Goal: Task Accomplishment & Management: Manage account settings

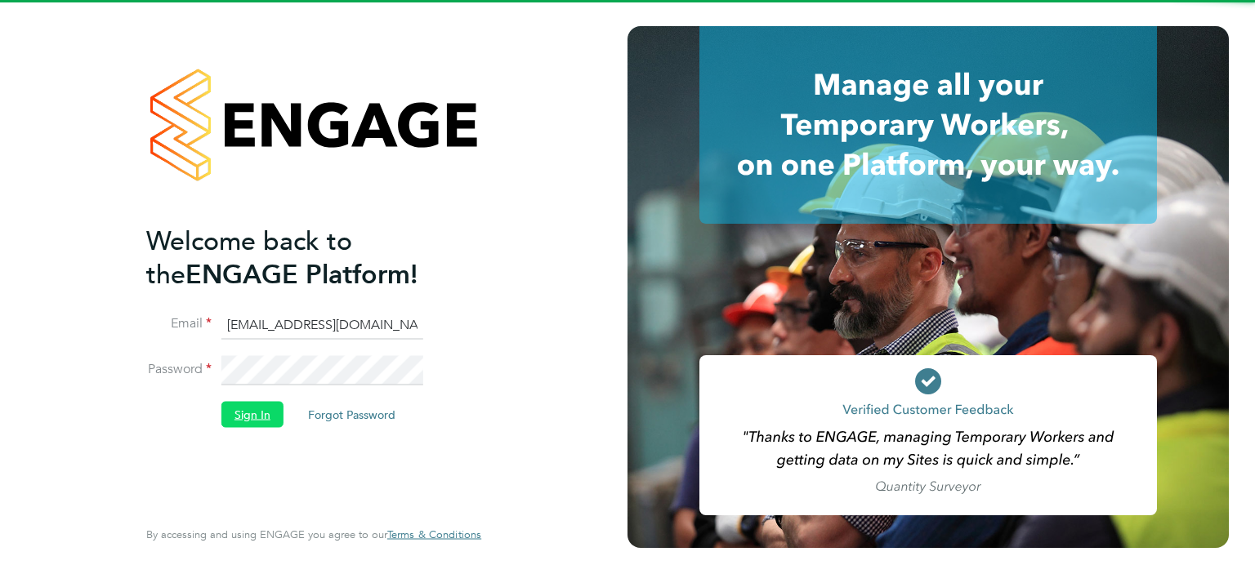
click at [244, 410] on button "Sign In" at bounding box center [252, 414] width 62 height 26
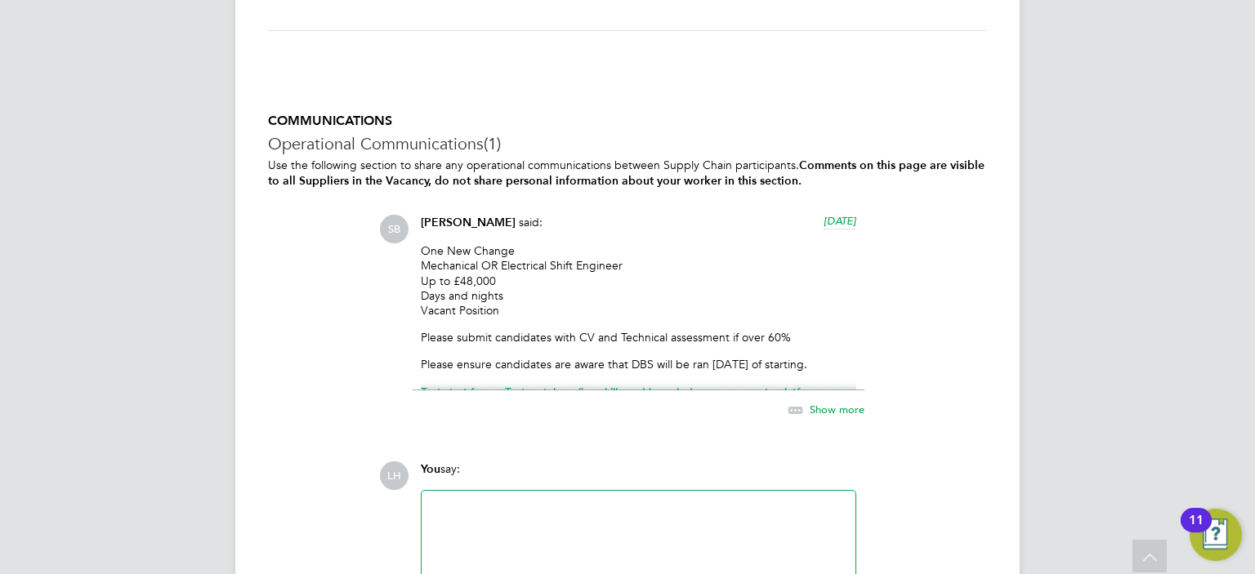
scroll to position [2588, 0]
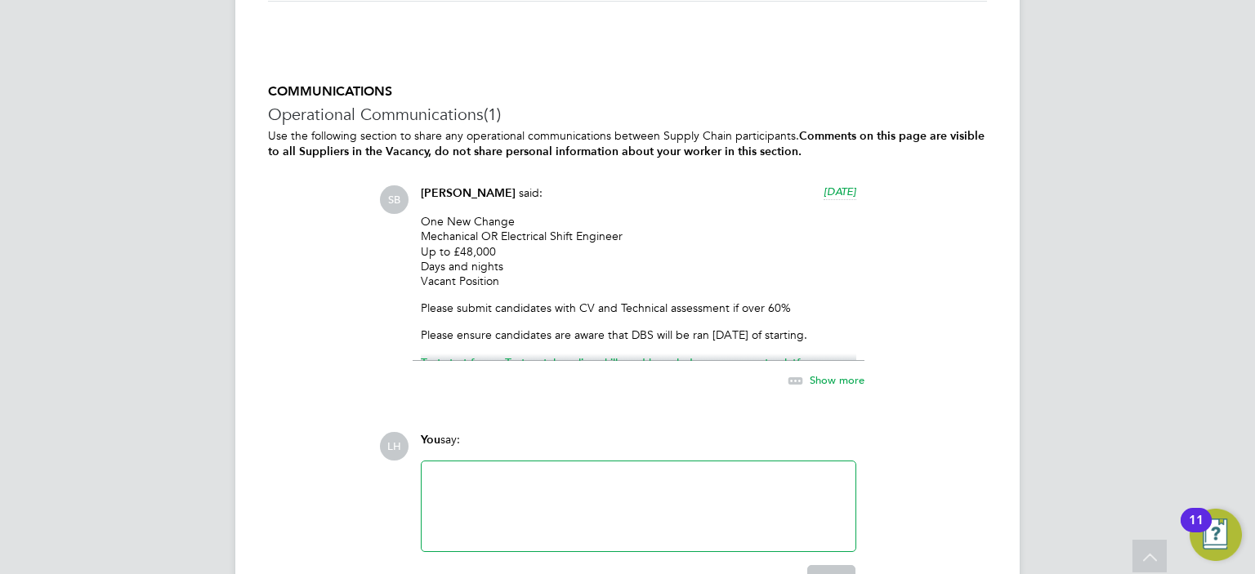
click at [837, 381] on span "Show more" at bounding box center [837, 380] width 55 height 14
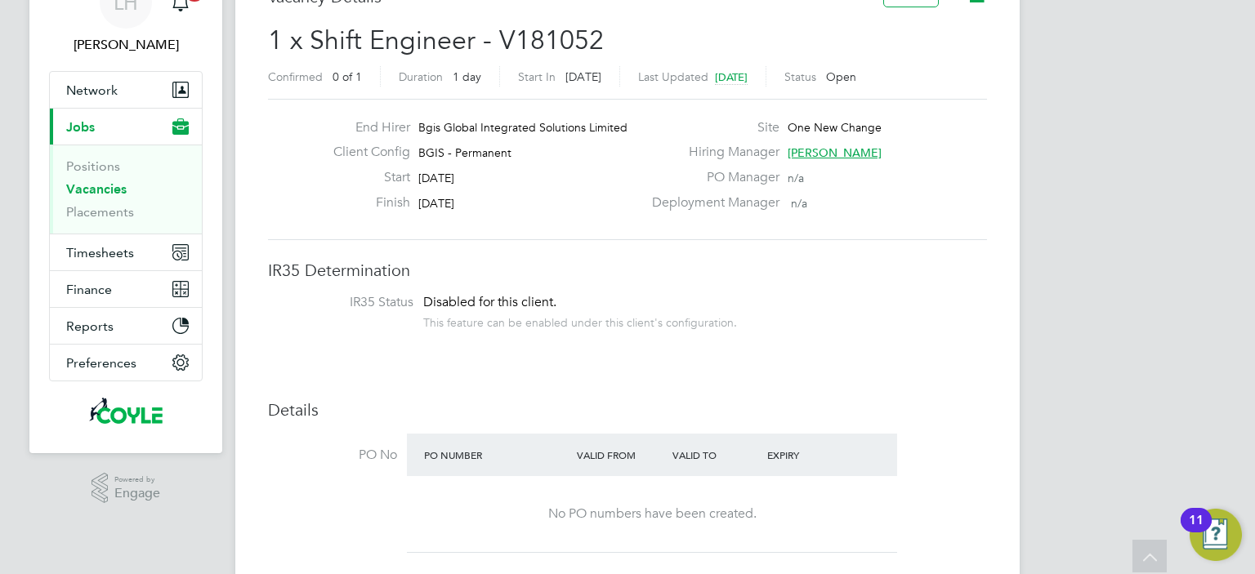
scroll to position [0, 0]
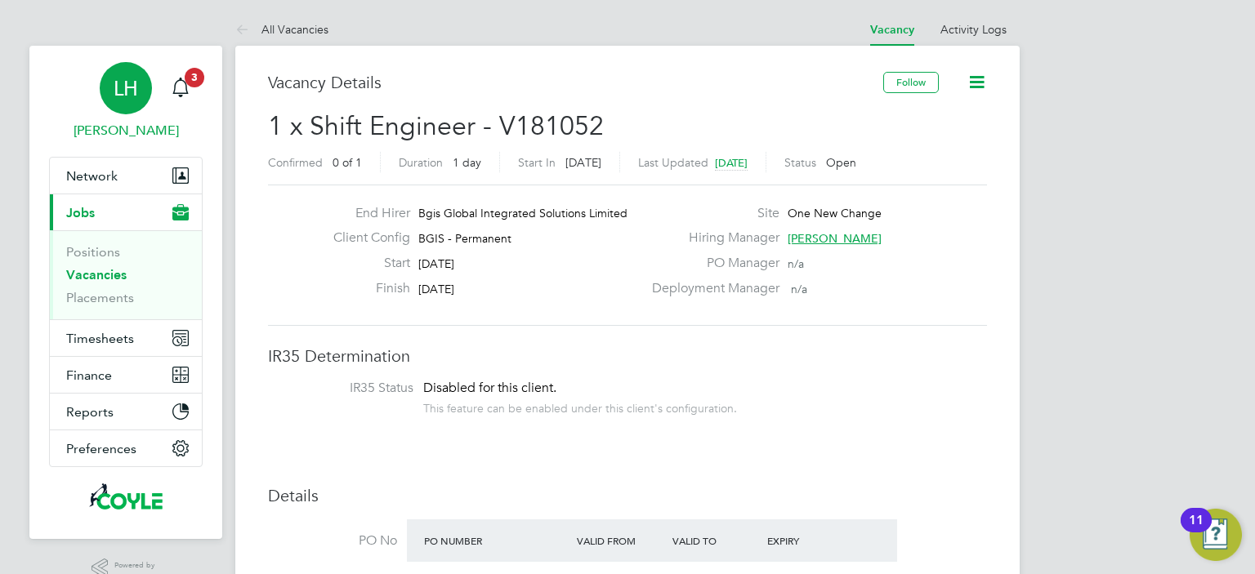
click at [123, 97] on span "LH" at bounding box center [126, 88] width 25 height 21
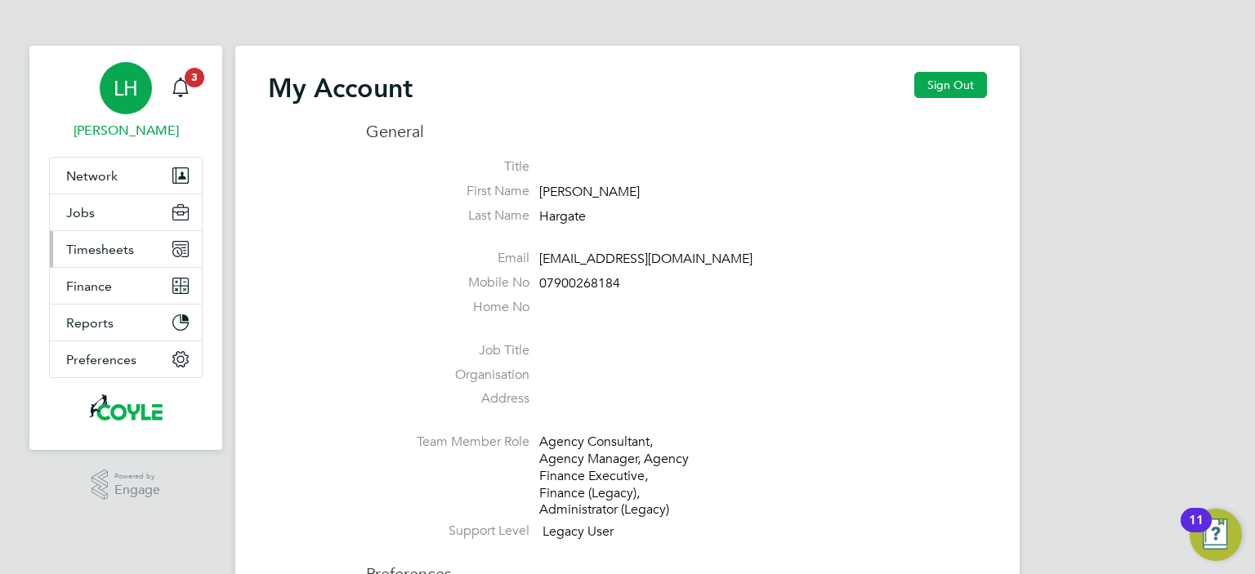
click at [103, 255] on span "Timesheets" at bounding box center [100, 250] width 68 height 16
click at [108, 251] on span "Timesheets" at bounding box center [100, 250] width 68 height 16
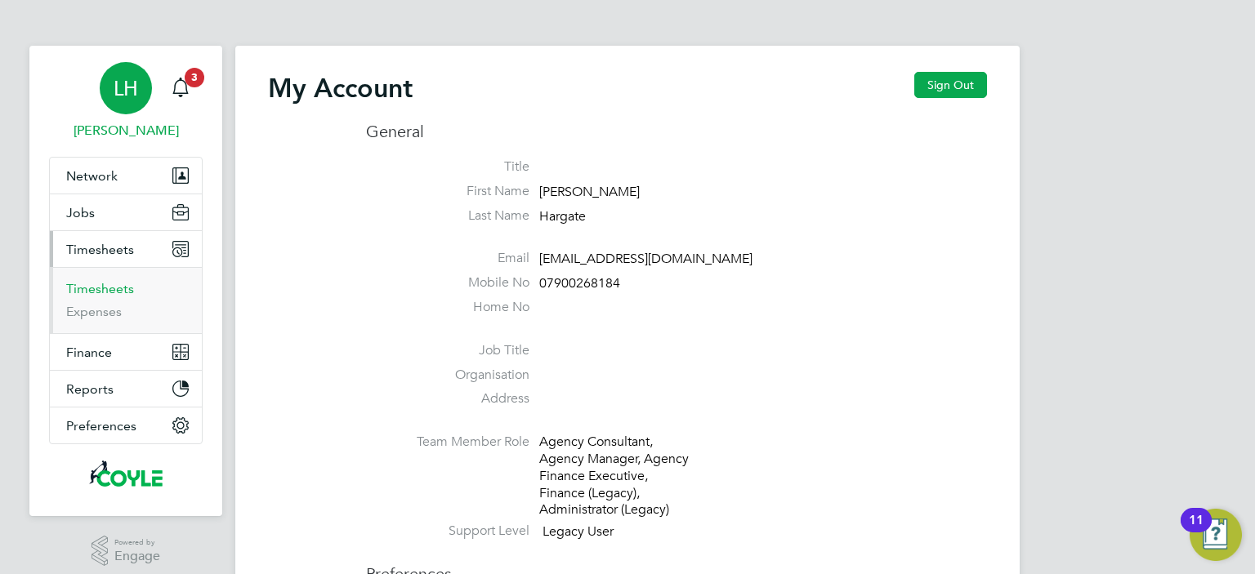
click at [100, 289] on link "Timesheets" at bounding box center [100, 289] width 68 height 16
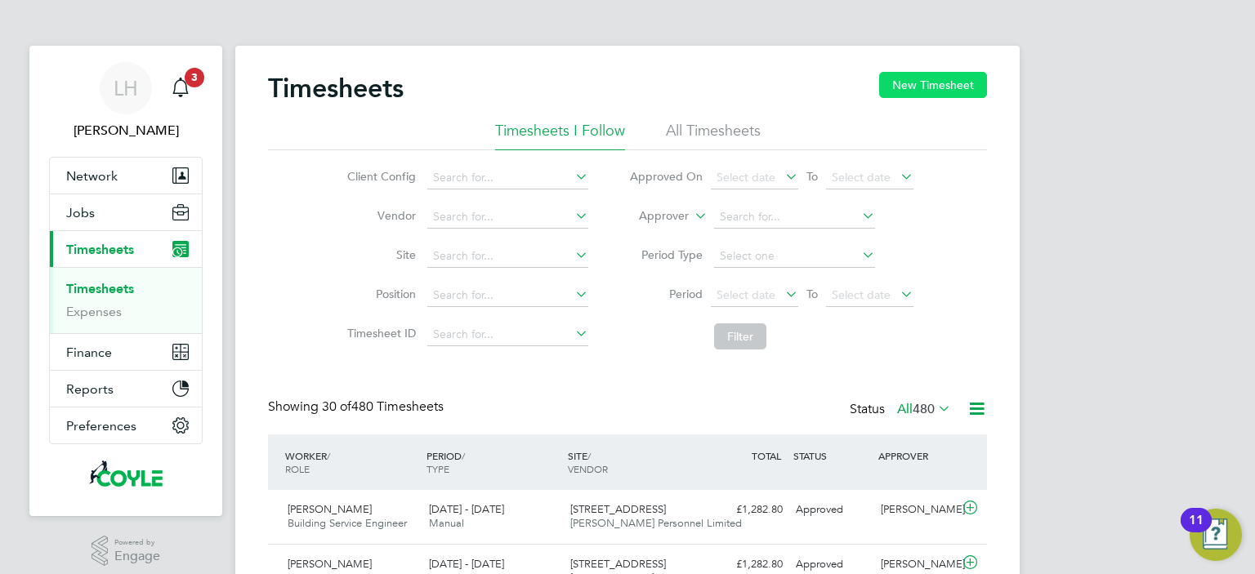
click at [974, 87] on button "New Timesheet" at bounding box center [933, 85] width 108 height 26
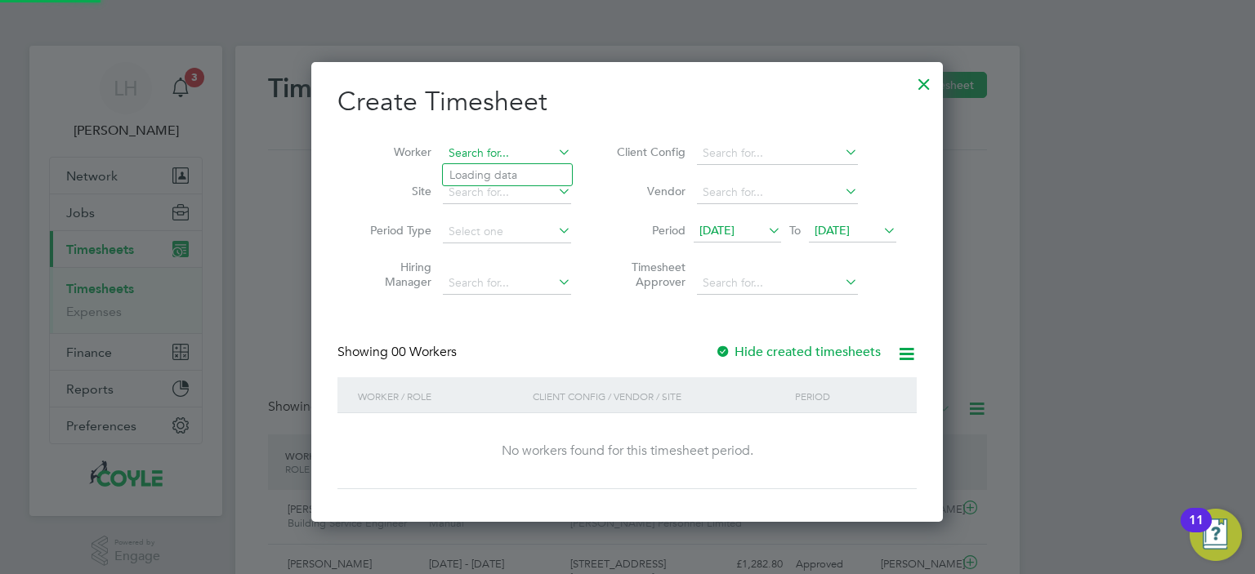
click at [466, 145] on input at bounding box center [507, 153] width 128 height 23
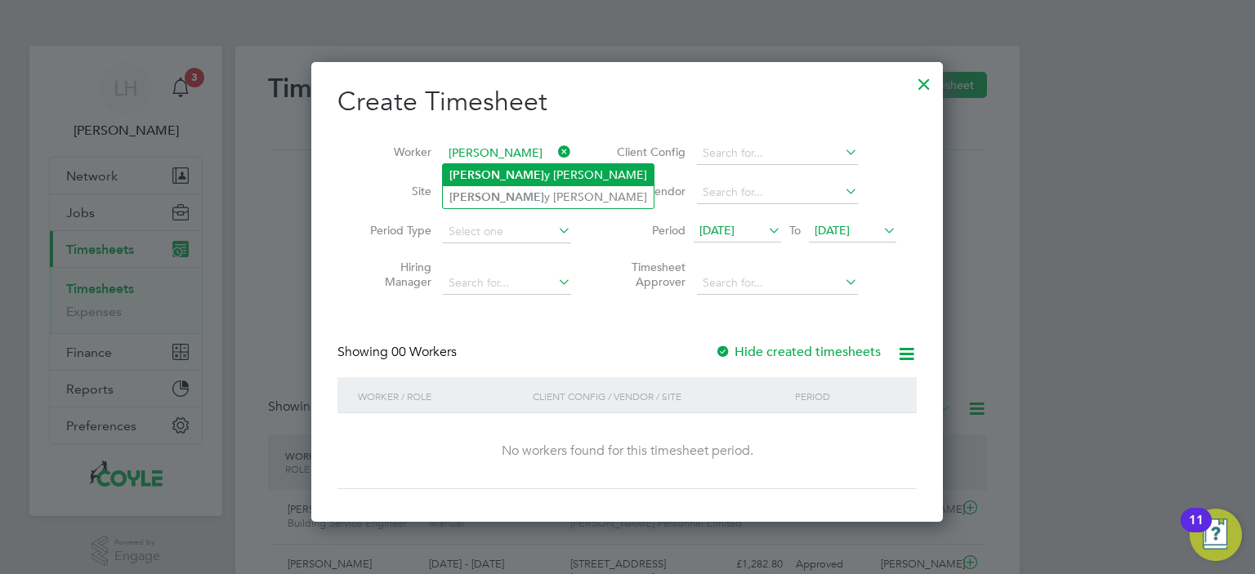
click at [500, 169] on li "Harr y Shaw" at bounding box center [548, 175] width 211 height 22
type input "Harry Shaw"
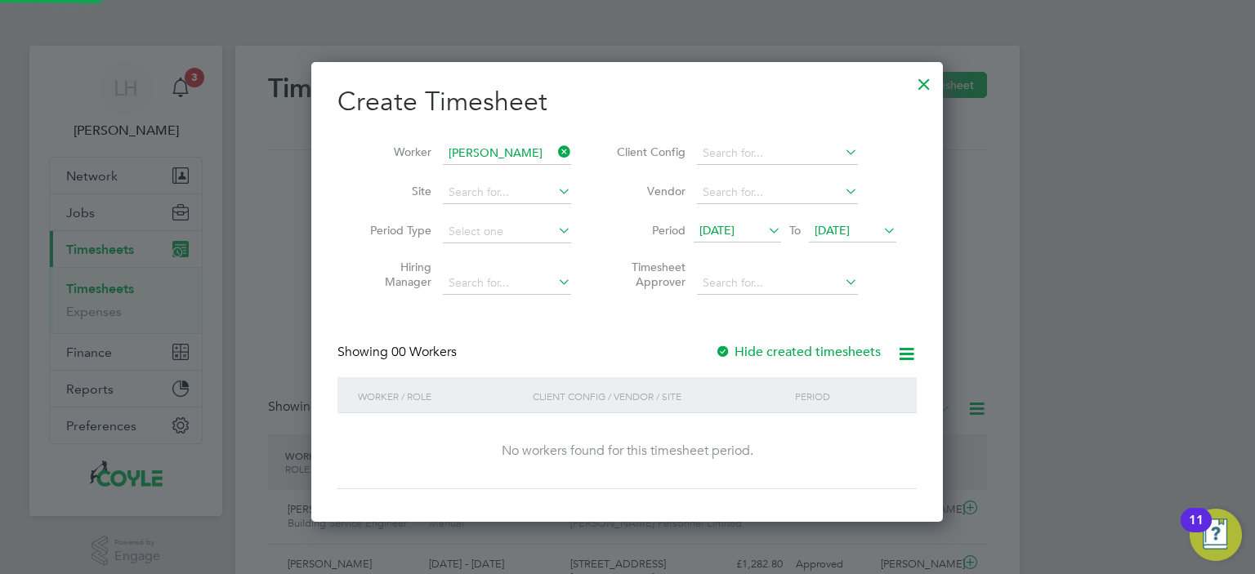
click at [880, 225] on icon at bounding box center [880, 230] width 0 height 23
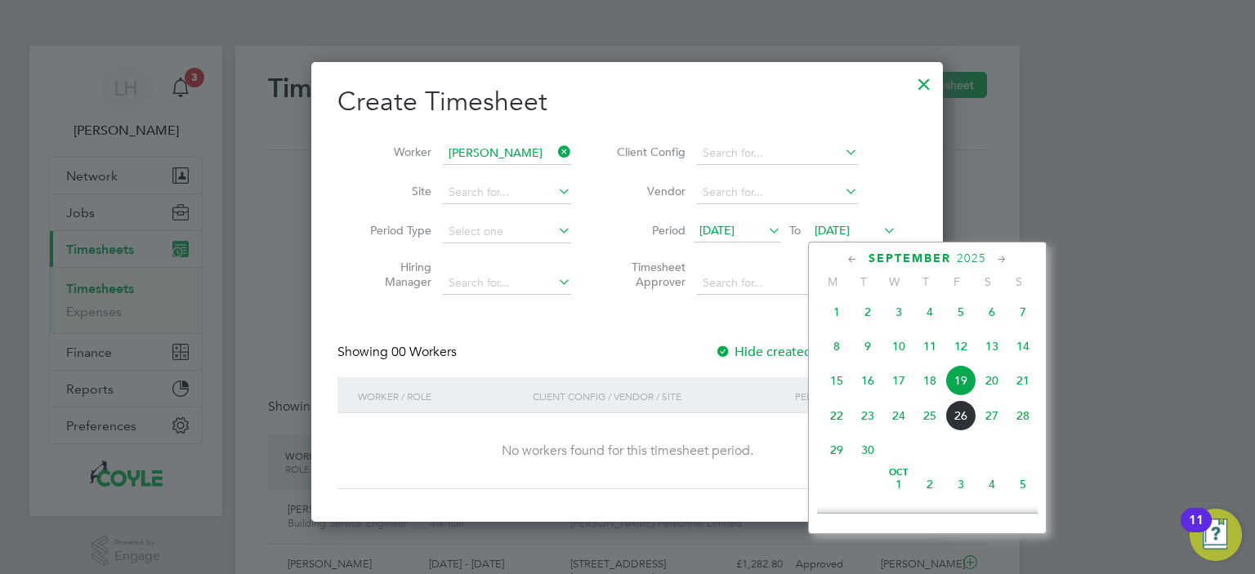
click at [1019, 422] on span "28" at bounding box center [1022, 415] width 31 height 31
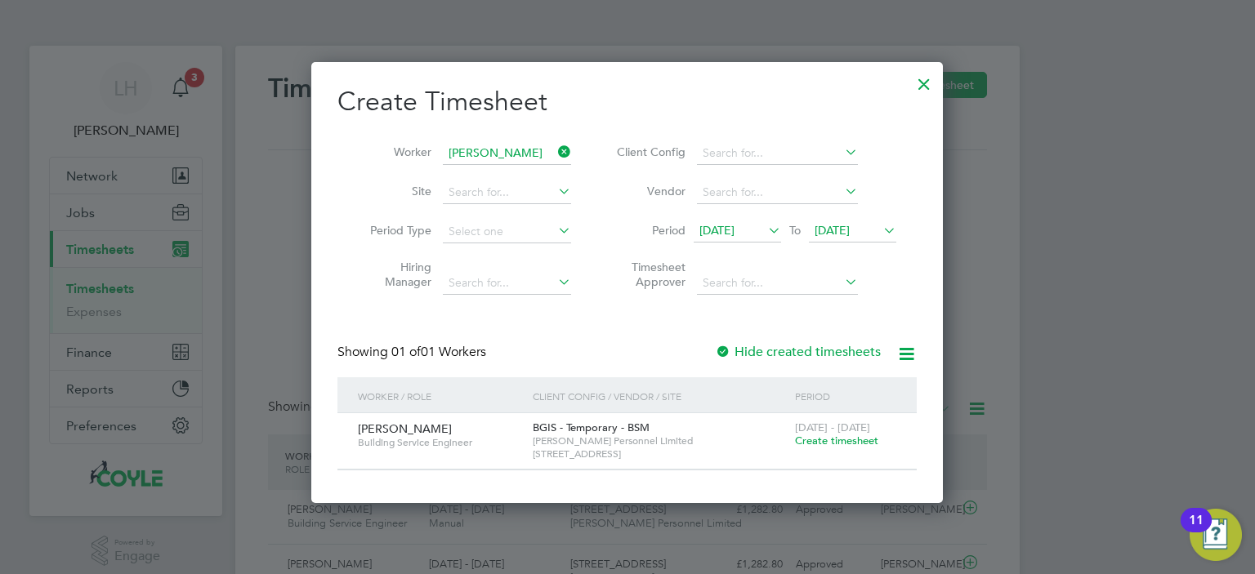
click at [847, 439] on span "Create timesheet" at bounding box center [836, 441] width 83 height 14
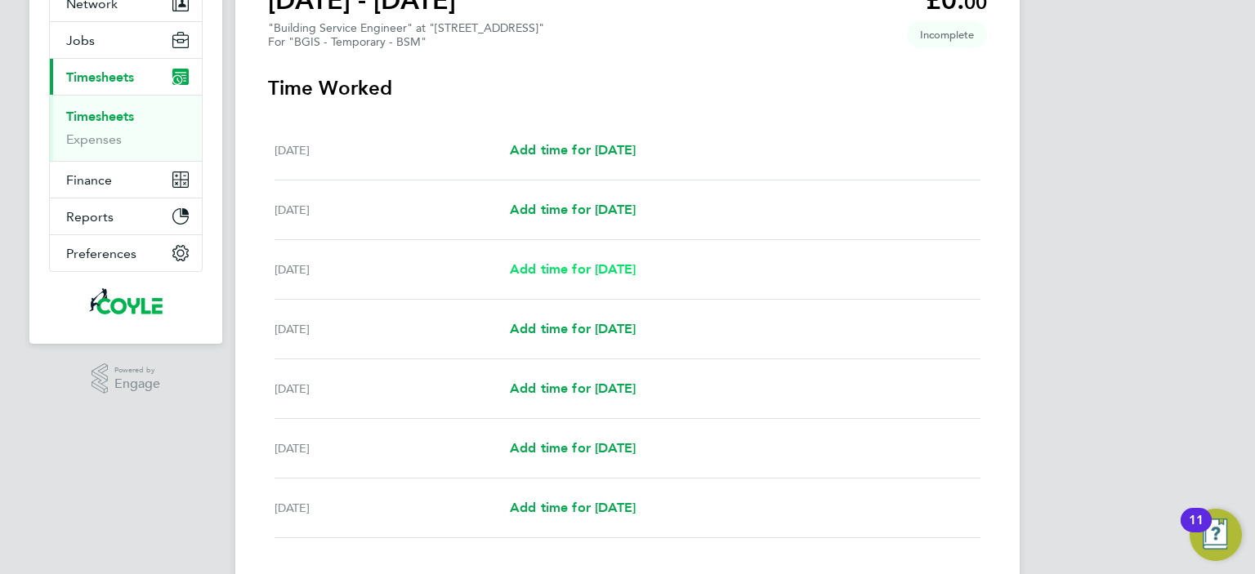
click at [597, 277] on span "Add time for Wed 24 Sep" at bounding box center [573, 269] width 126 height 16
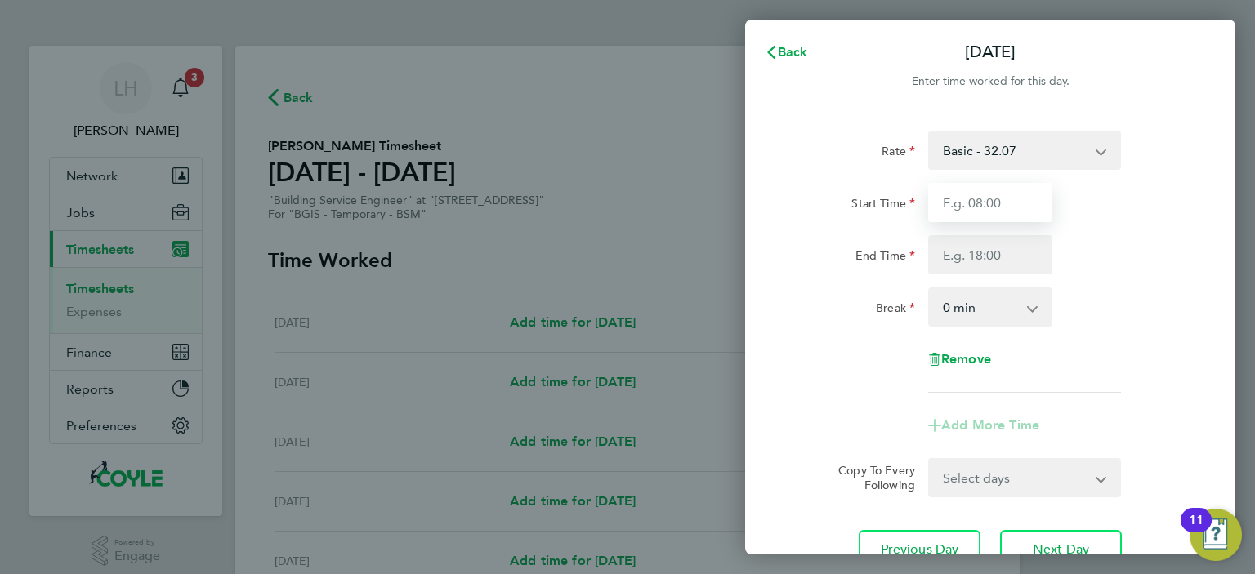
click at [1027, 203] on input "Start Time" at bounding box center [990, 202] width 124 height 39
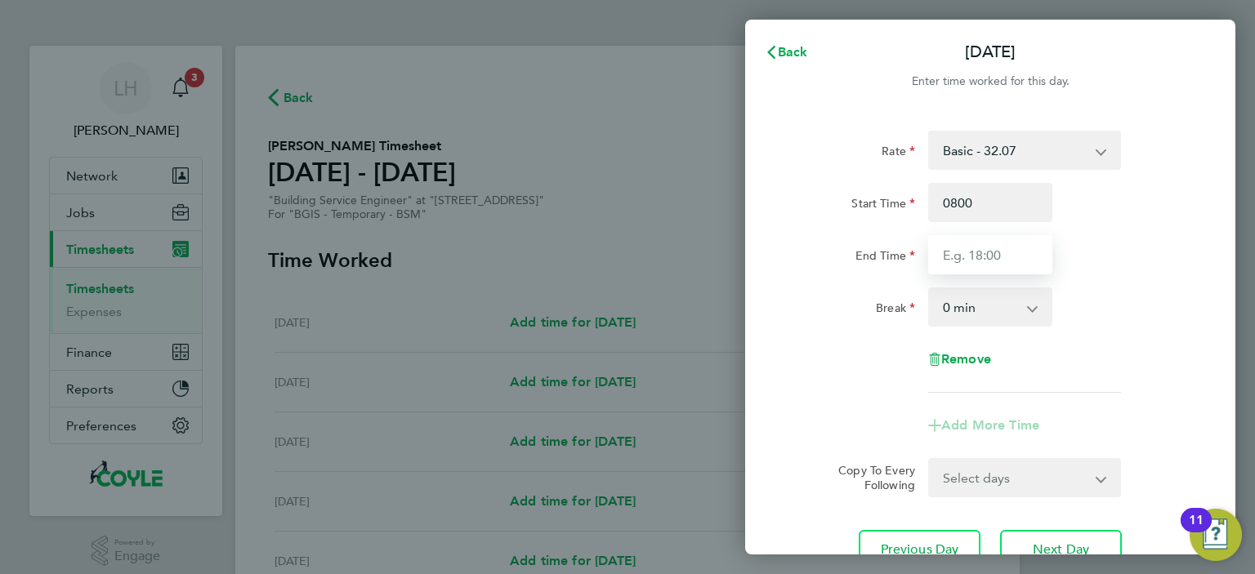
type input "08:00"
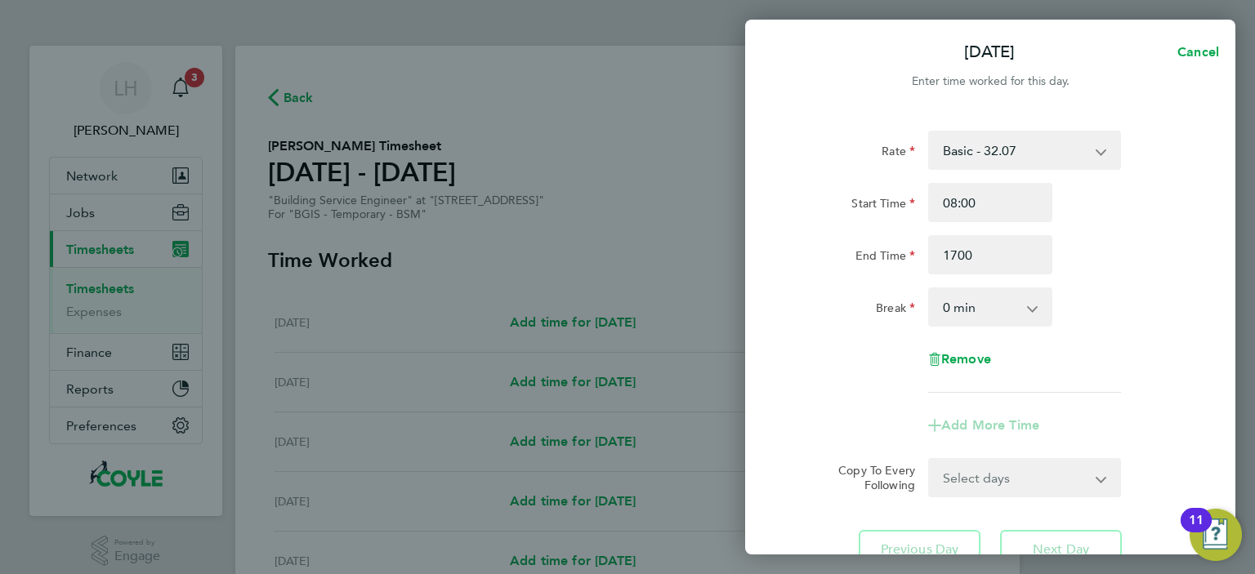
type input "17:00"
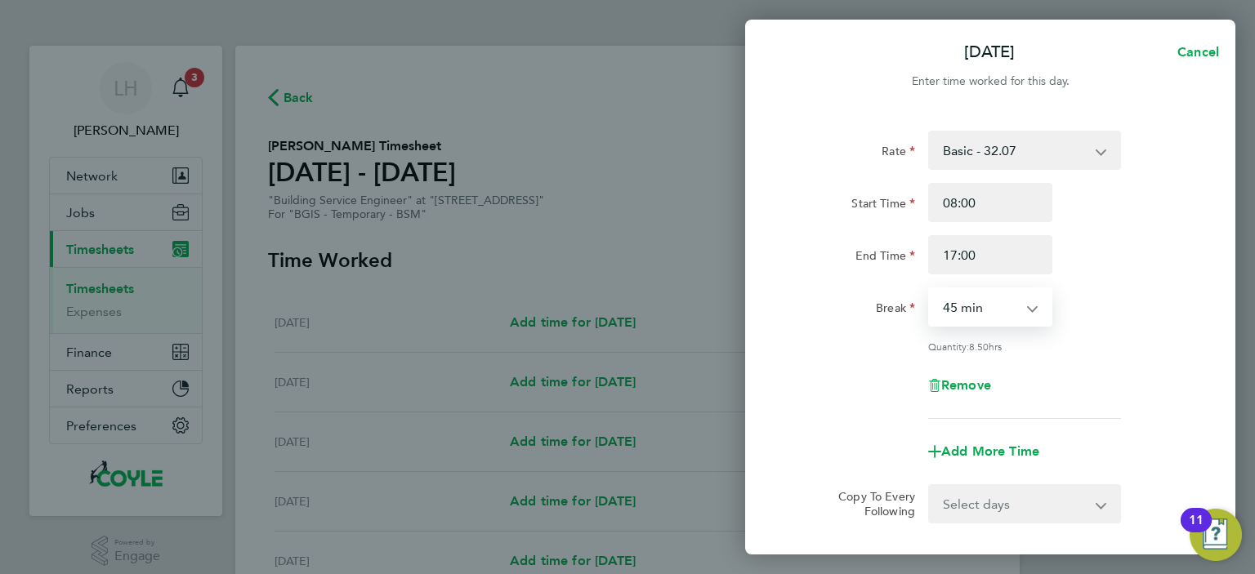
select select "60"
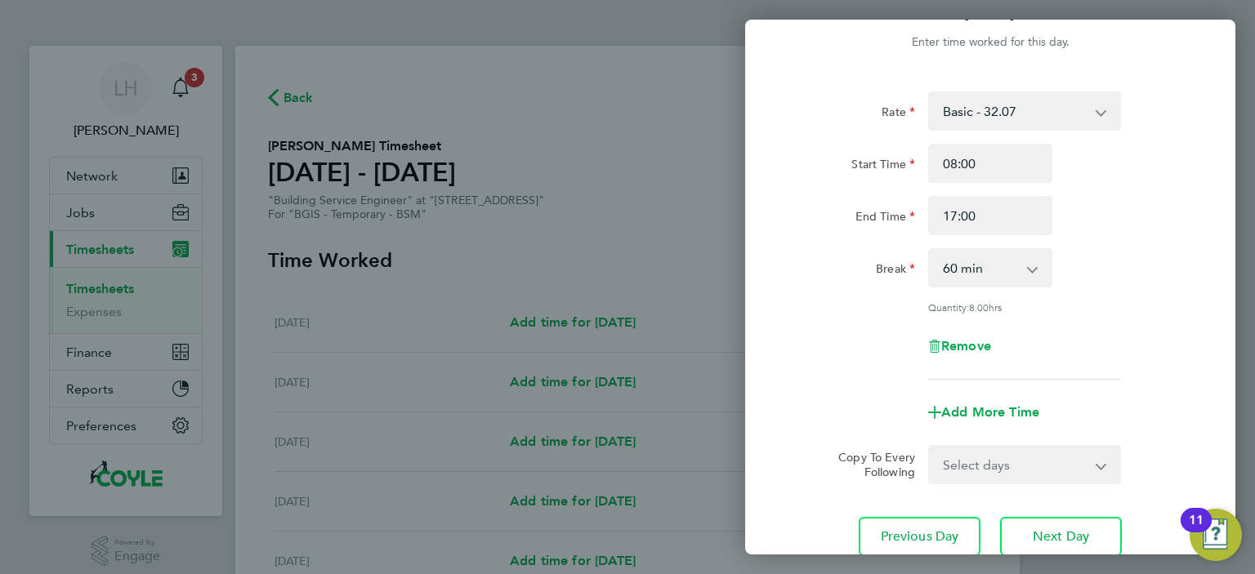
click at [1103, 466] on app-icon-cross-button at bounding box center [1111, 465] width 20 height 36
click at [930, 447] on select "Select days Day Weekday (Mon-Fri) Weekend (Sat-Sun) Thursday Friday Saturday Su…" at bounding box center [1016, 465] width 172 height 36
select select "WEEKDAY"
click option "Weekday (Mon-Fri)" at bounding box center [0, 0] width 0 height 0
select select "2025-09-28"
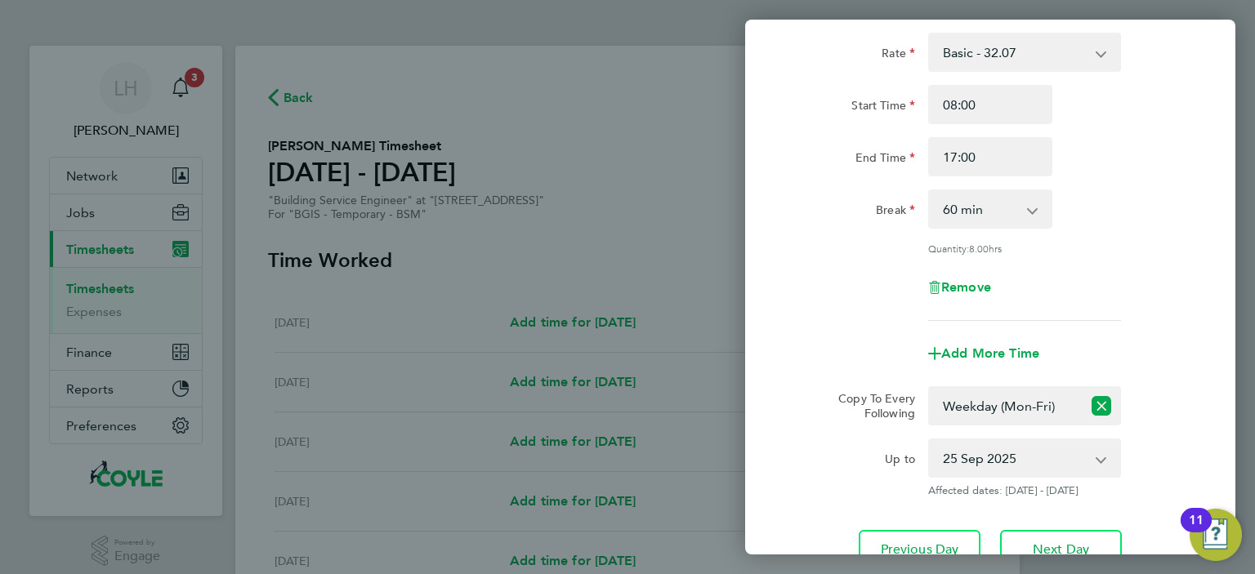
click at [1091, 405] on app-icon-cross-button at bounding box center [1101, 406] width 39 height 36
click at [1105, 404] on icon "Reset selection" at bounding box center [1101, 406] width 20 height 20
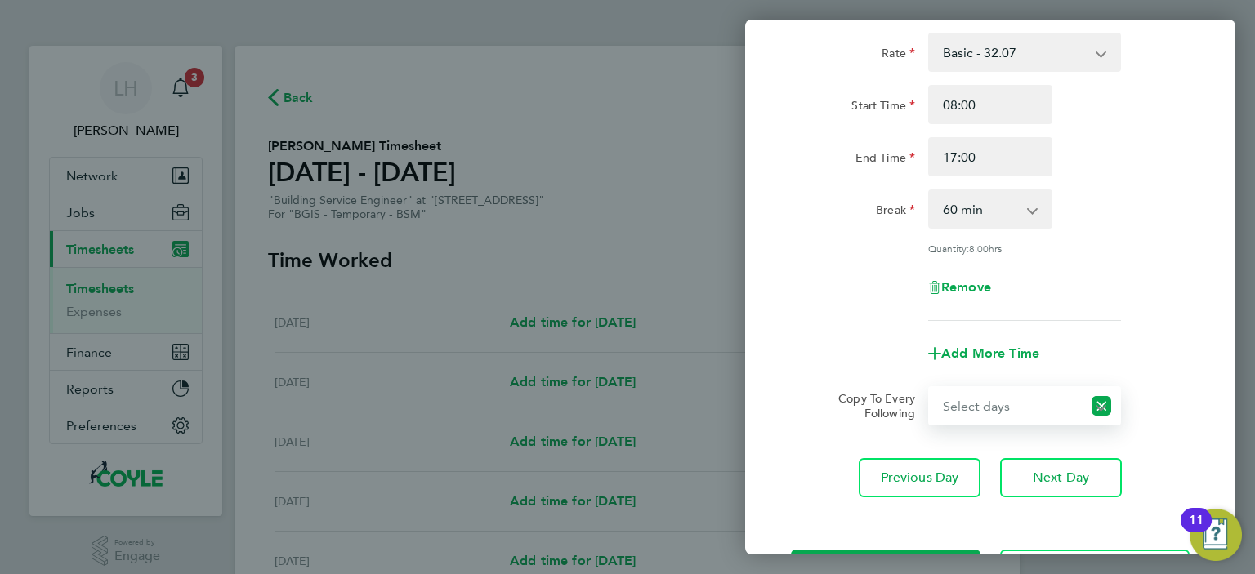
click at [930, 388] on select "Select days Day Weekday (Mon-Fri) Weekend (Sat-Sun) Thursday Friday Saturday Su…" at bounding box center [1006, 406] width 152 height 36
select select "DAY"
click option "Day" at bounding box center [0, 0] width 0 height 0
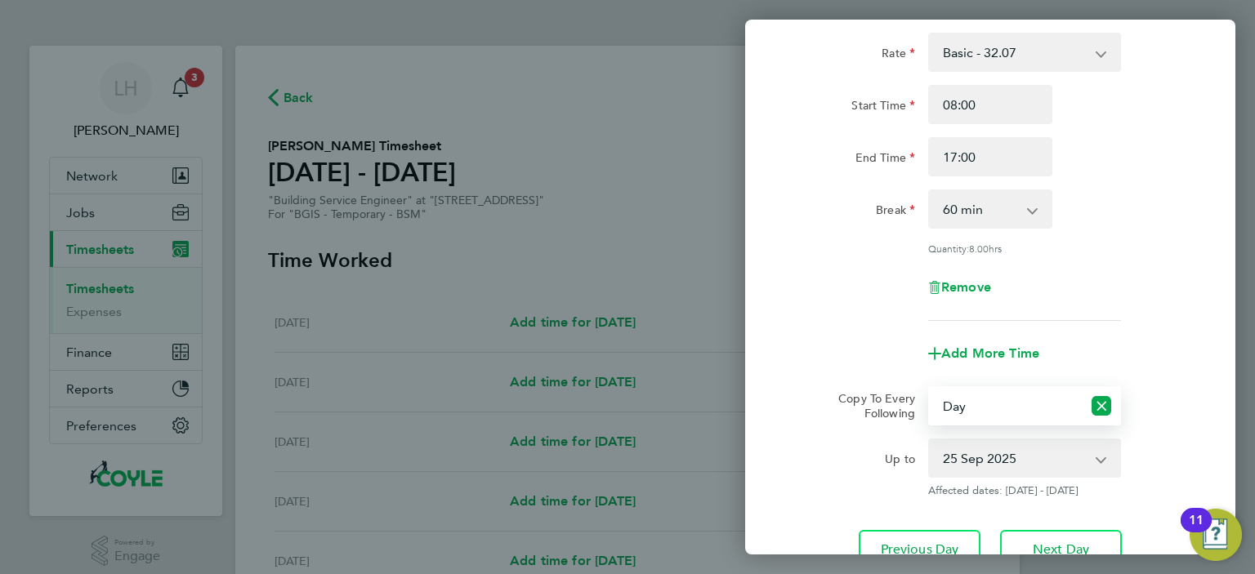
click at [930, 440] on select "25 Sep 2025 26 Sep 2025 27 Sep 2025 28 Sep 2025" at bounding box center [1015, 458] width 170 height 36
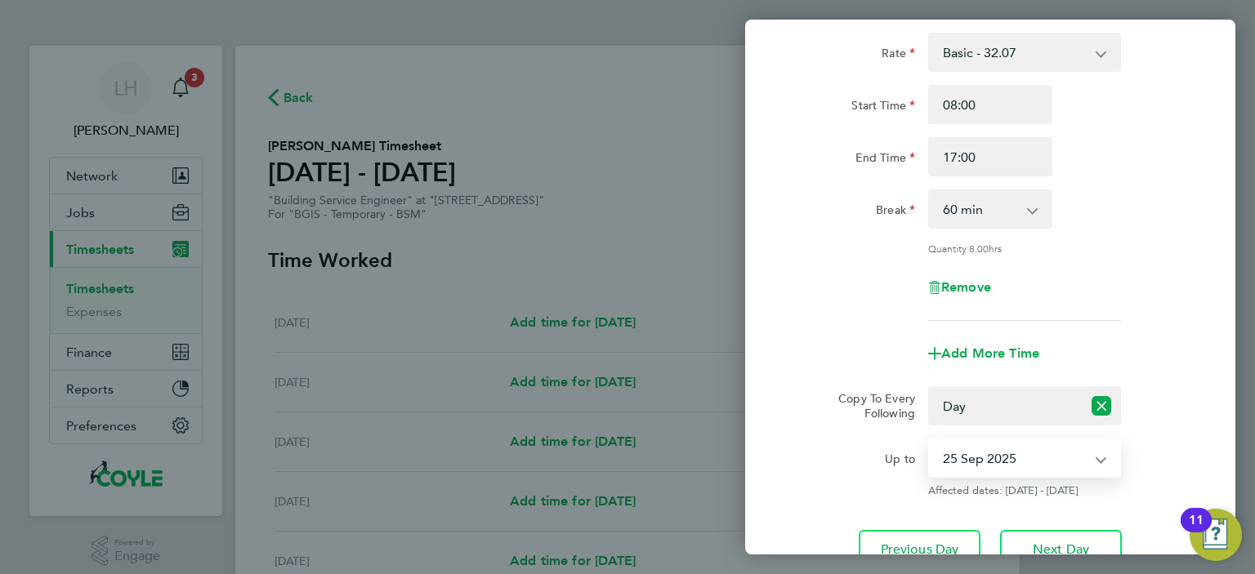
select select "2025-09-26"
click at [867, 441] on div "Up to" at bounding box center [853, 455] width 124 height 33
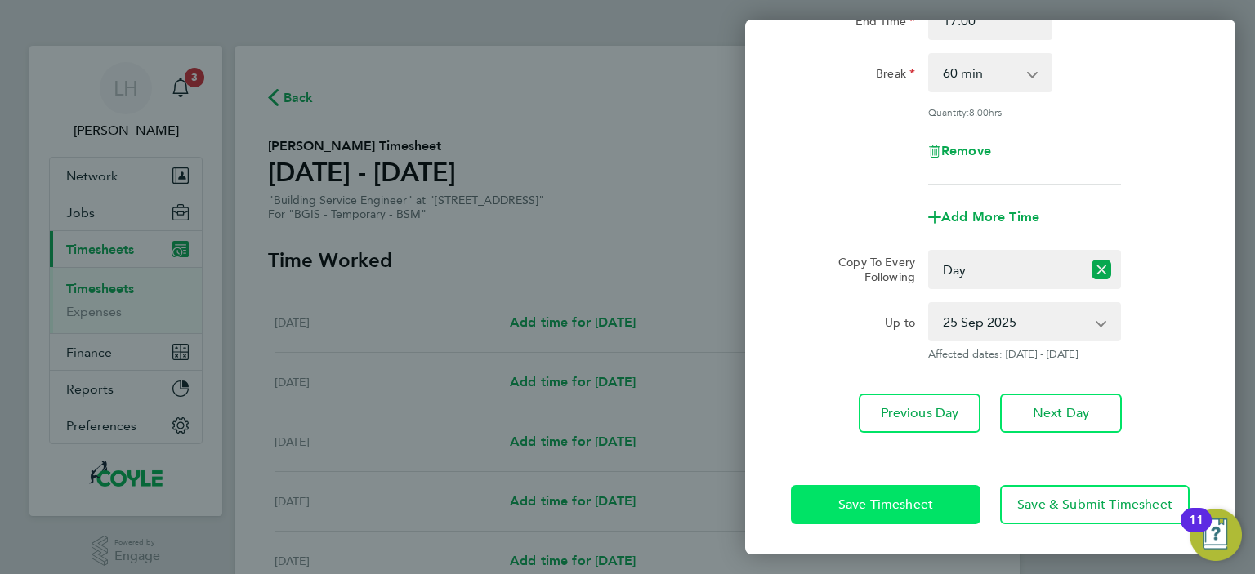
click at [907, 512] on button "Save Timesheet" at bounding box center [886, 504] width 190 height 39
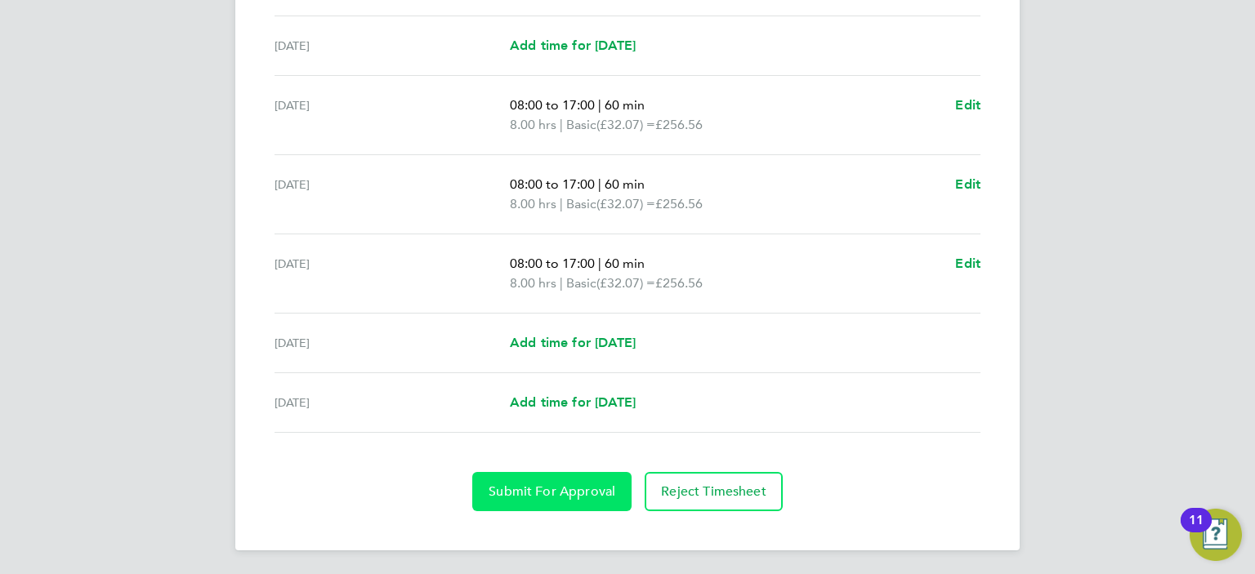
click at [573, 480] on button "Submit For Approval" at bounding box center [551, 491] width 159 height 39
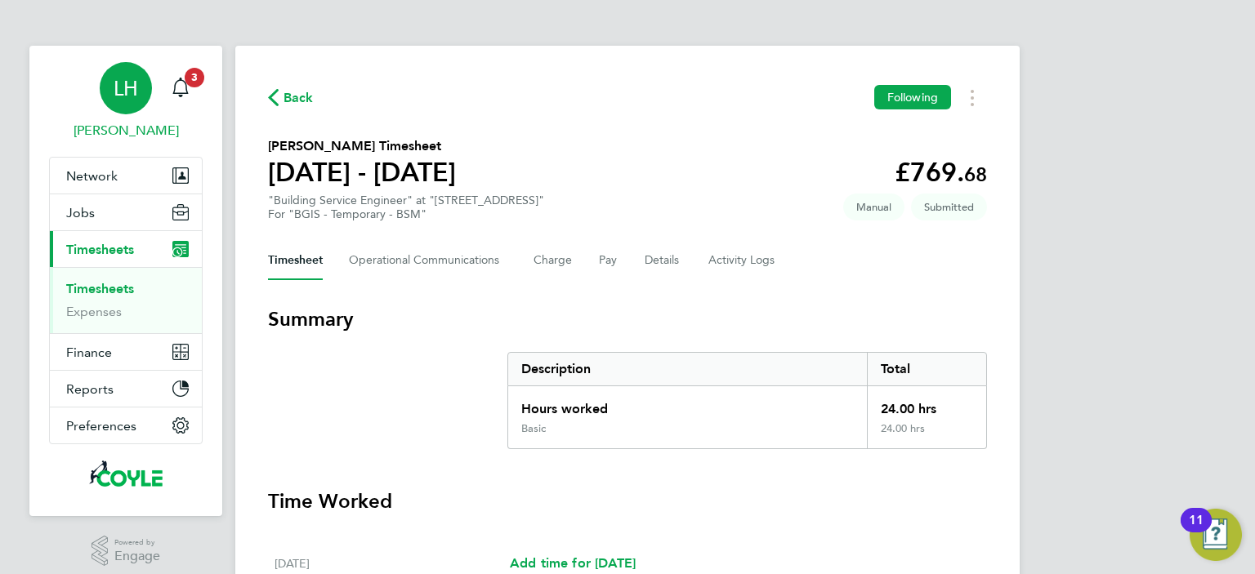
click at [133, 90] on span "LH" at bounding box center [126, 88] width 25 height 21
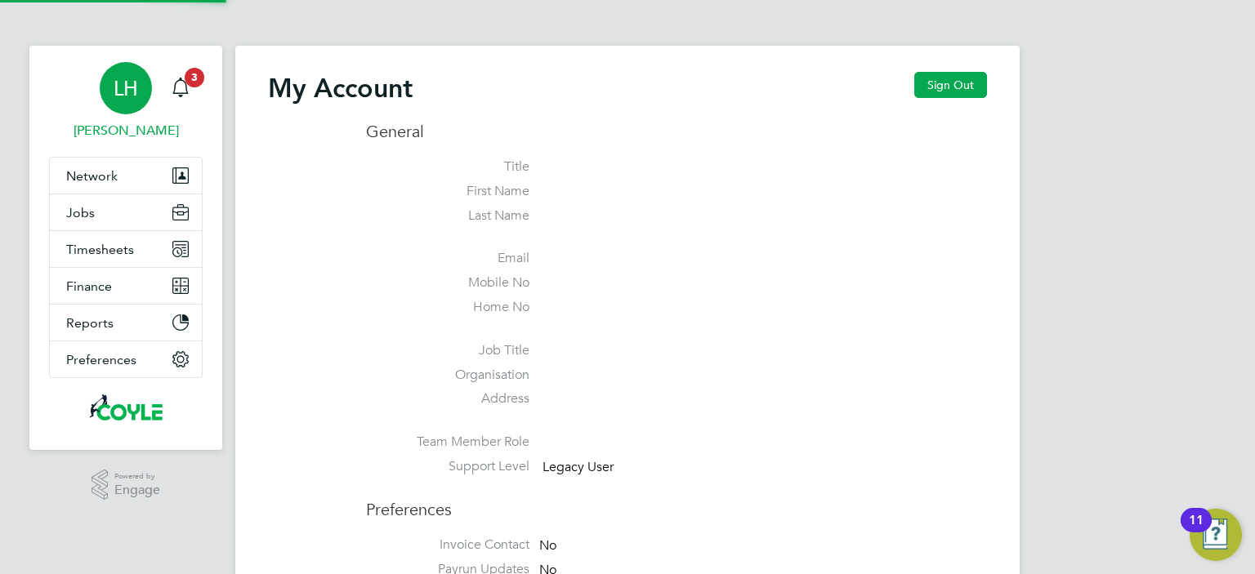
type input "[EMAIL_ADDRESS][DOMAIN_NAME]"
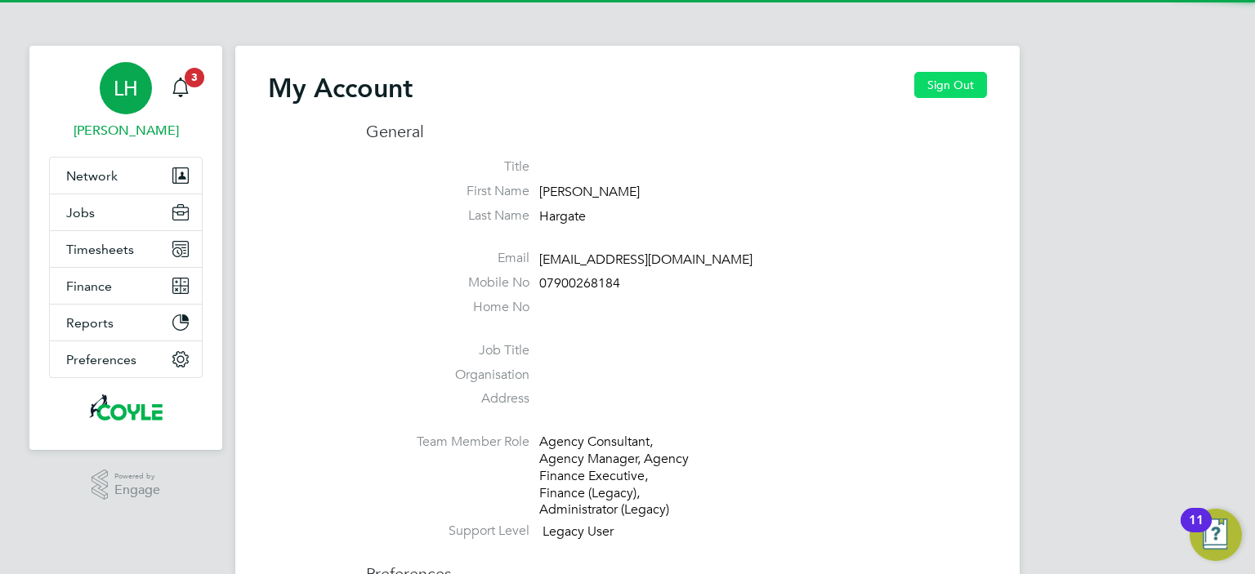
click at [975, 86] on button "Sign Out" at bounding box center [950, 85] width 73 height 26
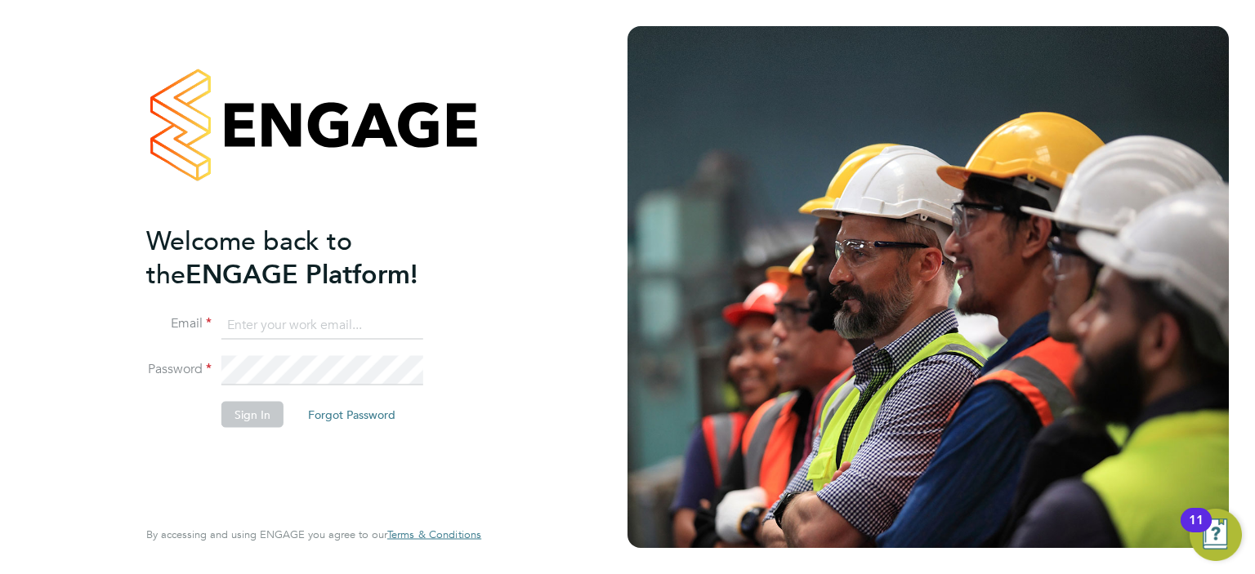
type input "[EMAIL_ADDRESS][DOMAIN_NAME]"
